Goal: Task Accomplishment & Management: Manage account settings

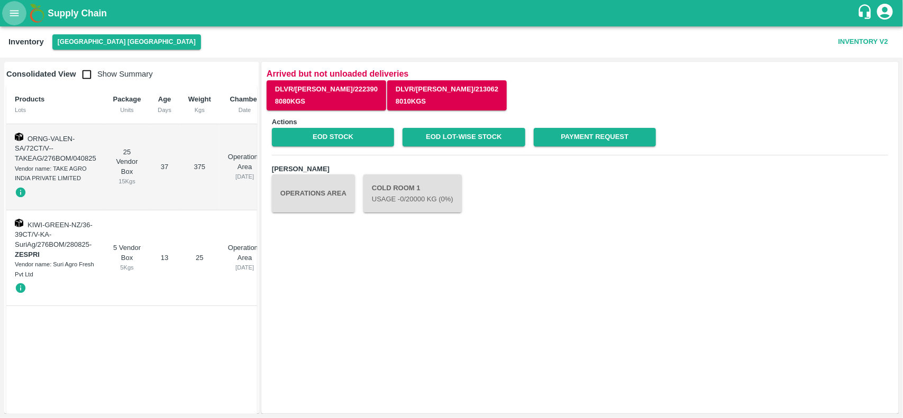
click at [7, 16] on button "open drawer" at bounding box center [14, 13] width 24 height 24
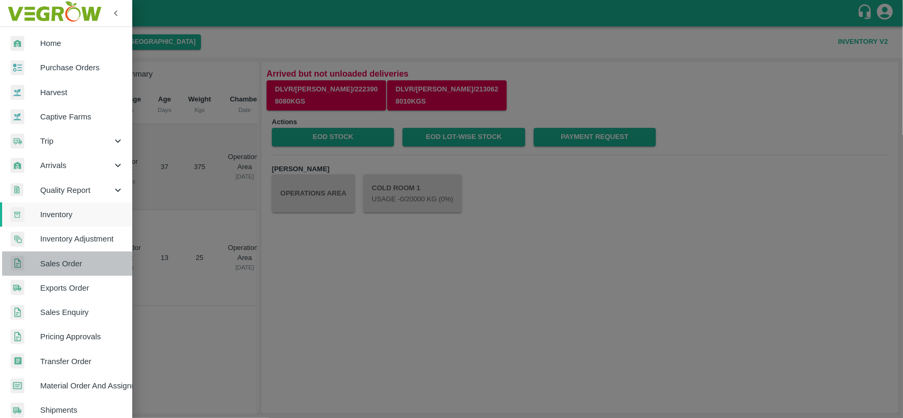
click at [86, 263] on span "Sales Order" at bounding box center [82, 264] width 84 height 12
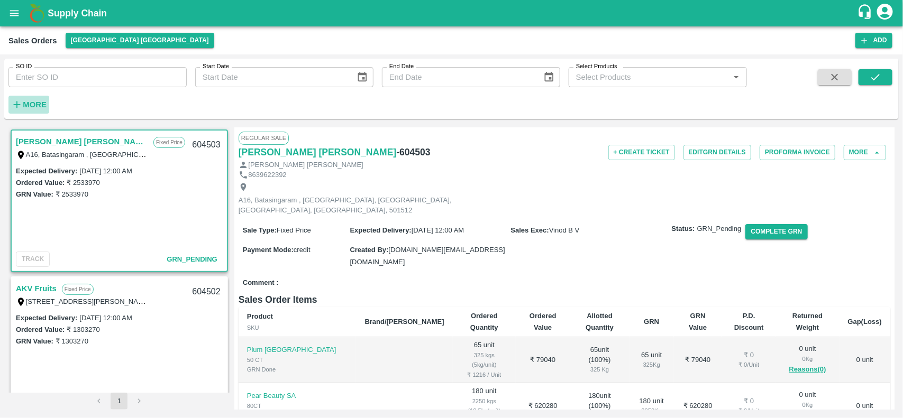
click at [27, 111] on h6 "More" at bounding box center [35, 105] width 24 height 14
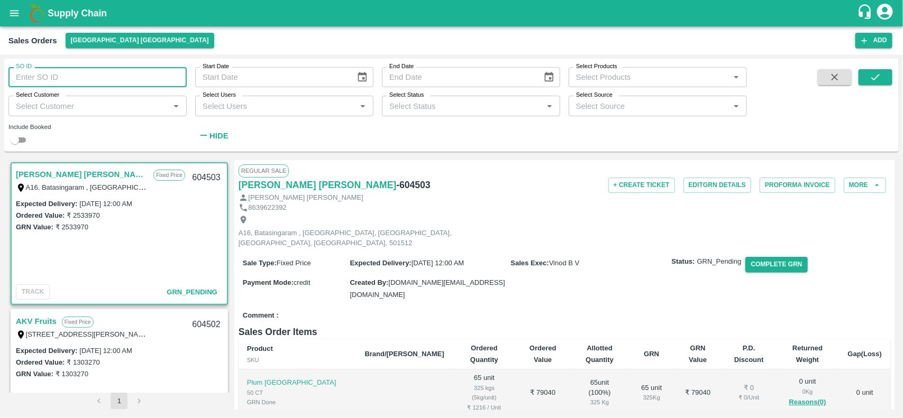
click at [62, 85] on input "SO ID" at bounding box center [97, 77] width 178 height 20
click at [33, 80] on input "60443" at bounding box center [97, 77] width 178 height 20
type input "604403"
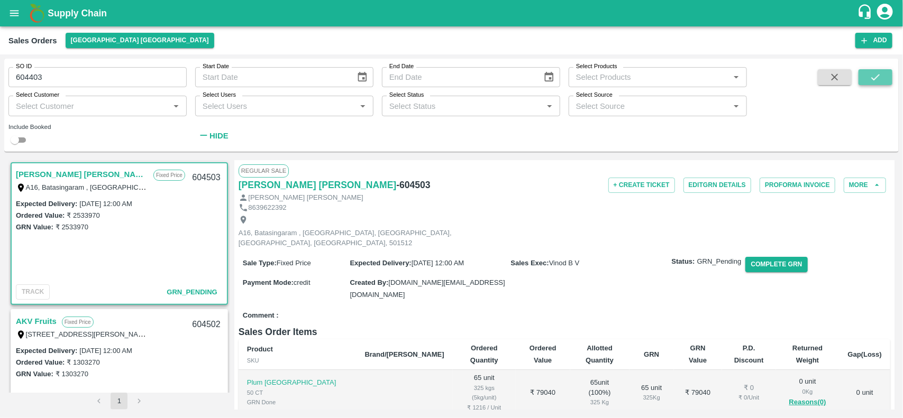
click at [878, 85] on button "submit" at bounding box center [875, 77] width 34 height 16
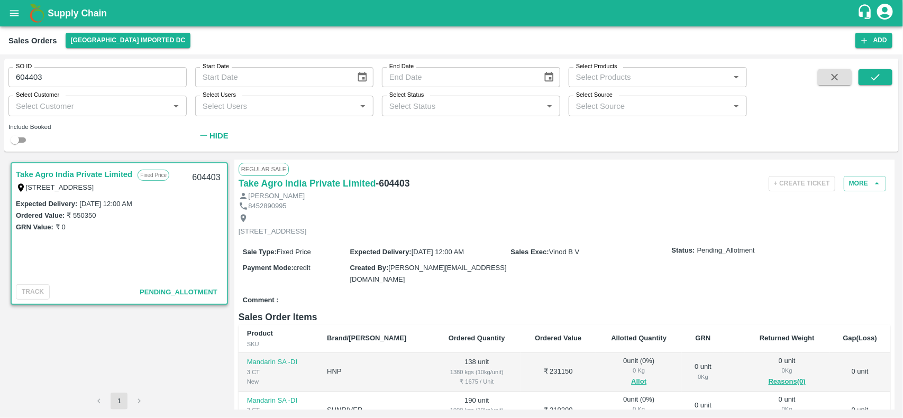
scroll to position [1, 0]
click at [865, 185] on button "More" at bounding box center [864, 184] width 42 height 15
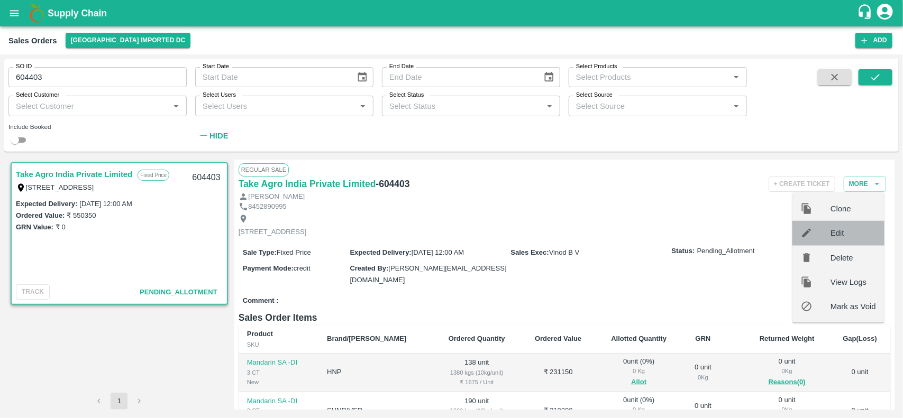
click at [853, 231] on span "Edit" at bounding box center [852, 233] width 45 height 12
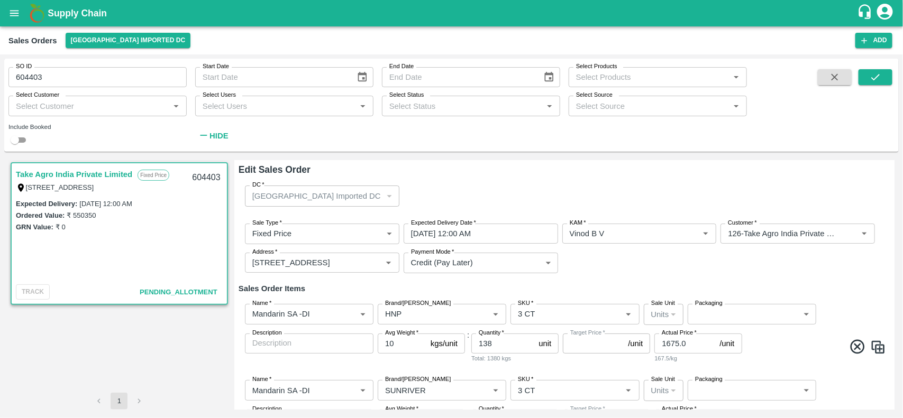
type input "NA"
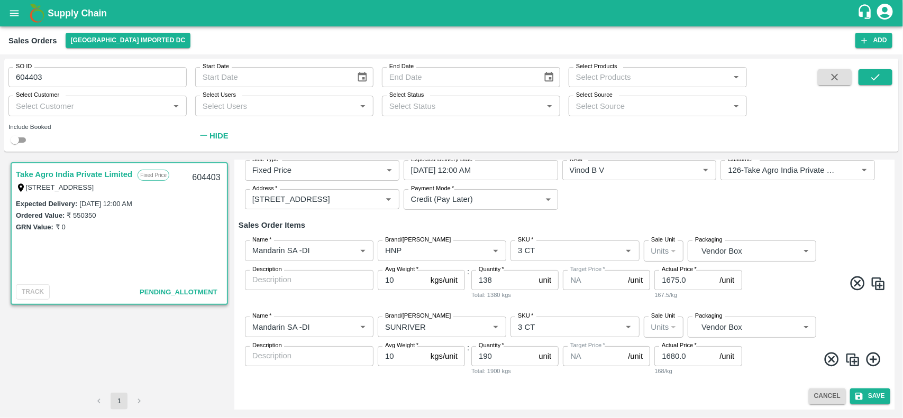
click at [857, 359] on img at bounding box center [852, 360] width 16 height 16
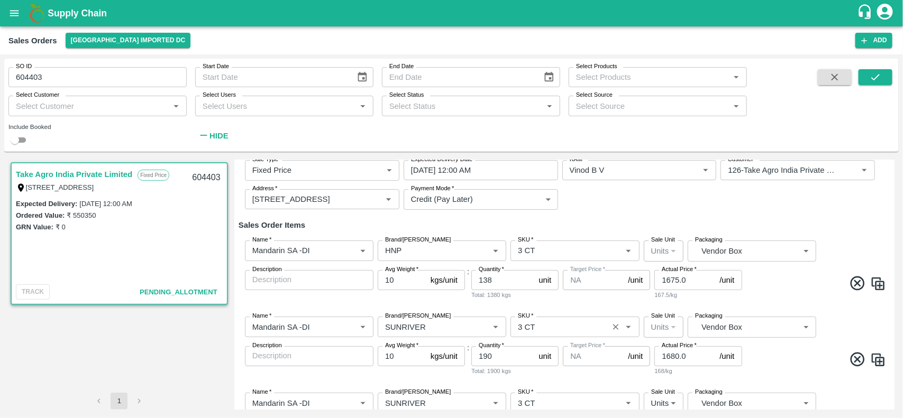
scroll to position [139, 0]
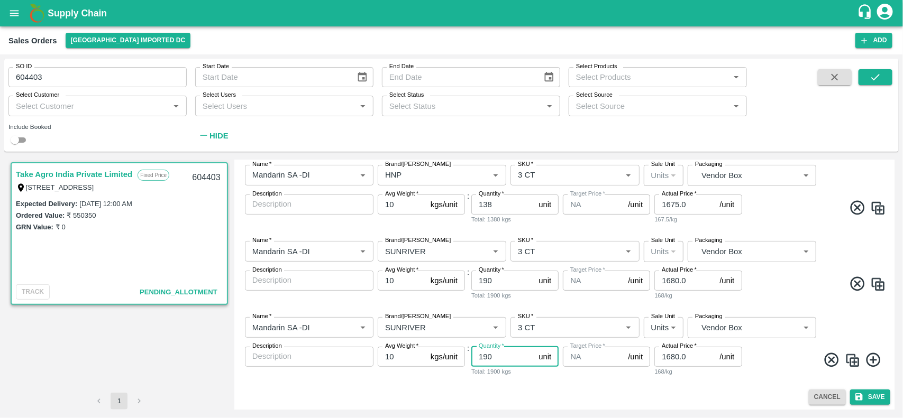
click at [498, 358] on input "190" at bounding box center [502, 357] width 63 height 20
type input "1"
type input "22"
click at [872, 394] on button "Save" at bounding box center [870, 397] width 40 height 15
